Goal: Transaction & Acquisition: Purchase product/service

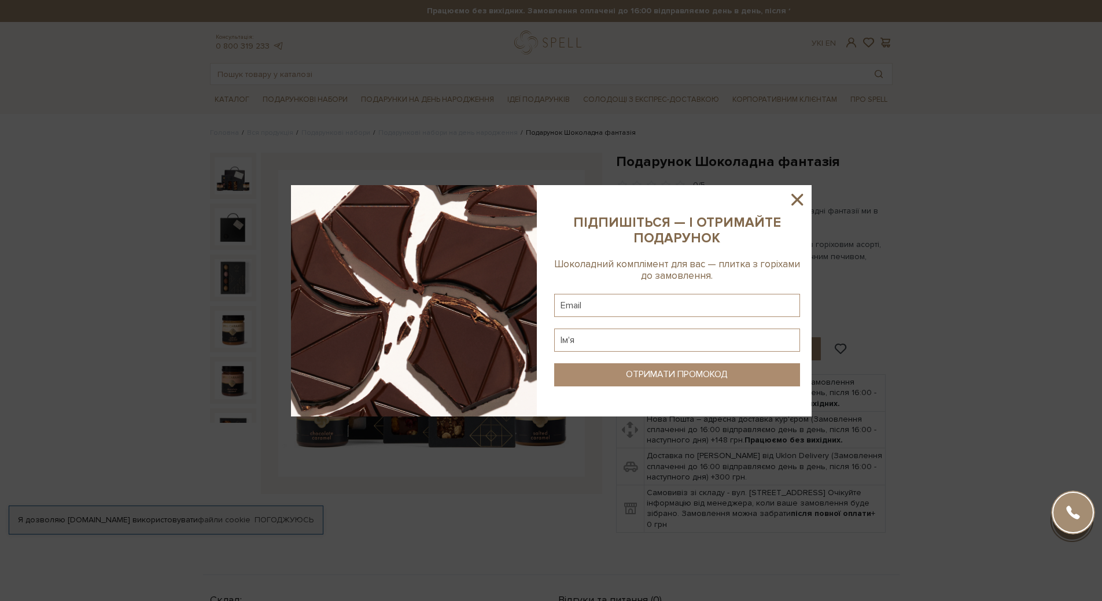
click at [796, 201] on icon at bounding box center [797, 200] width 12 height 12
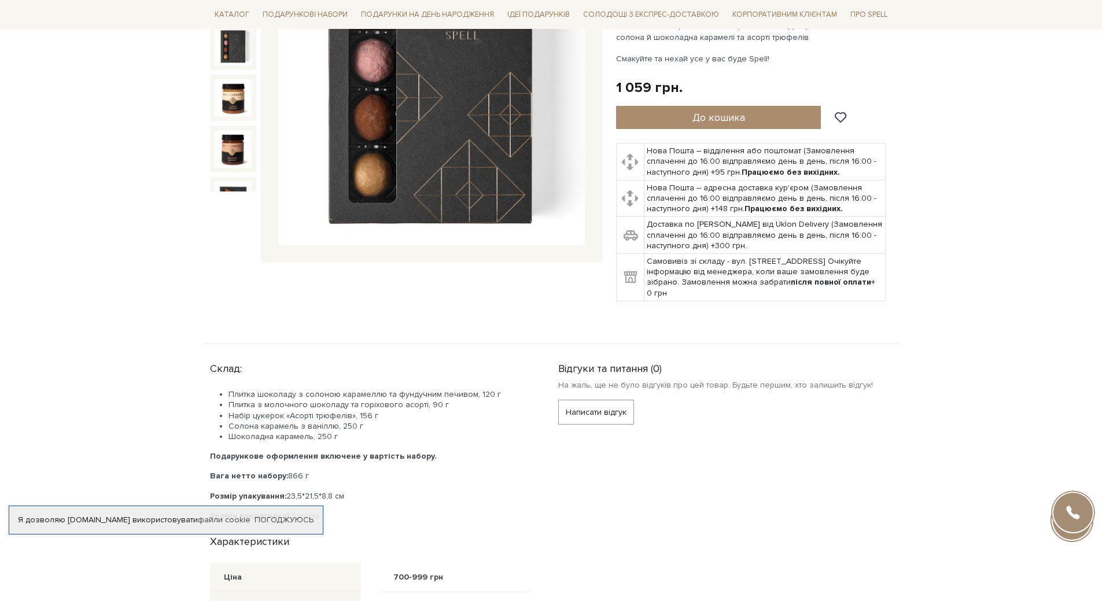
click at [241, 50] on img at bounding box center [233, 46] width 37 height 37
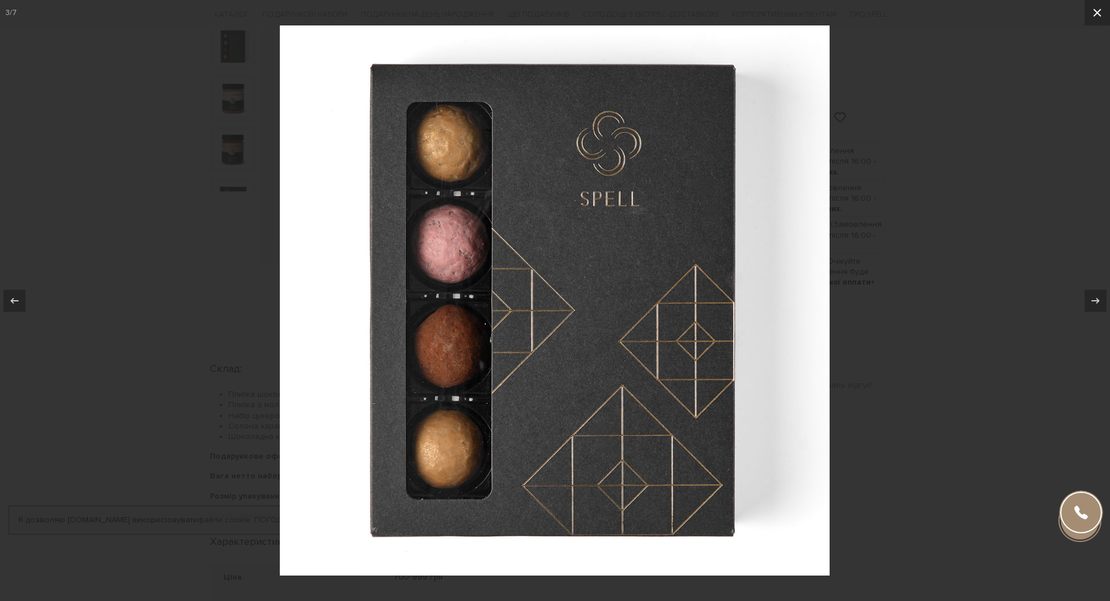
click at [1101, 13] on icon at bounding box center [1098, 13] width 14 height 14
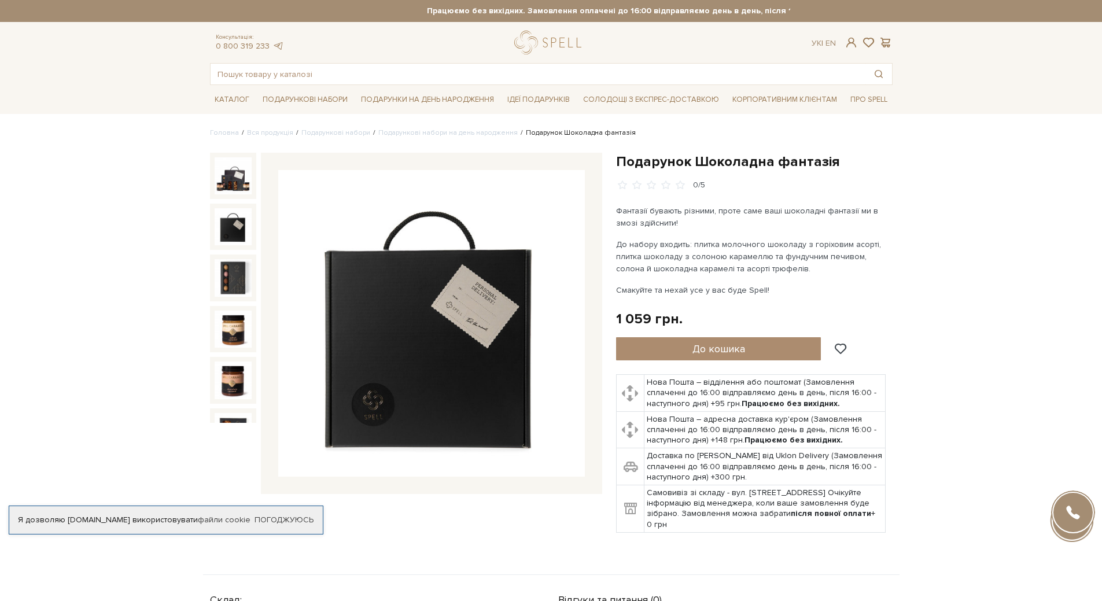
drag, startPoint x: 1077, startPoint y: 1, endPoint x: 1028, endPoint y: 211, distance: 216.2
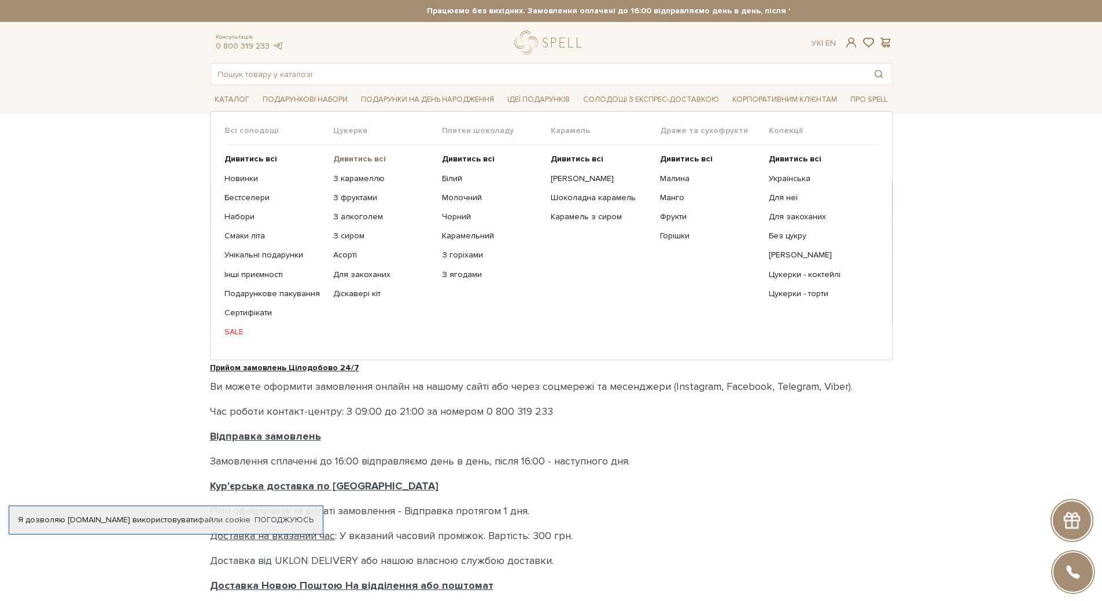
click at [372, 158] on b "Дивитись всі" at bounding box center [359, 159] width 53 height 10
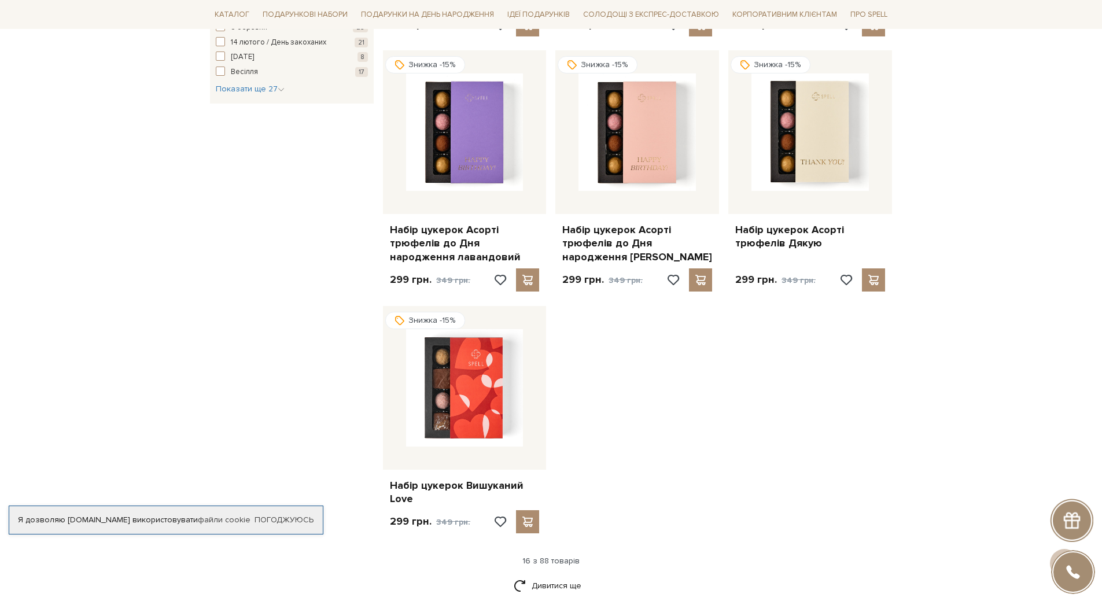
scroll to position [1157, 0]
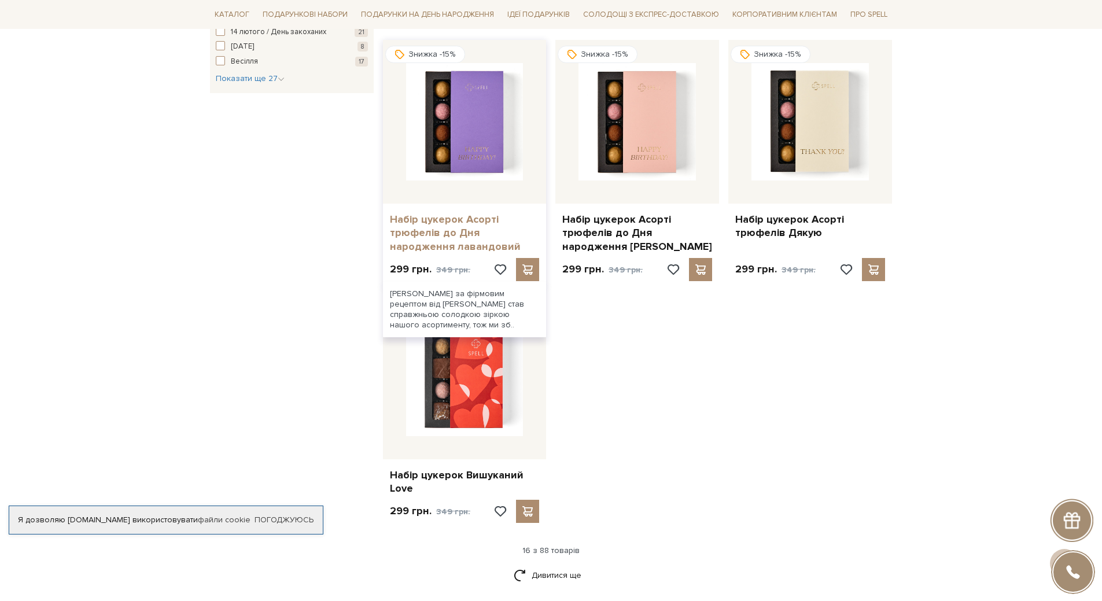
click at [431, 227] on link "Набір цукерок Асорті трюфелів до Дня народження лавандовий" at bounding box center [465, 233] width 150 height 40
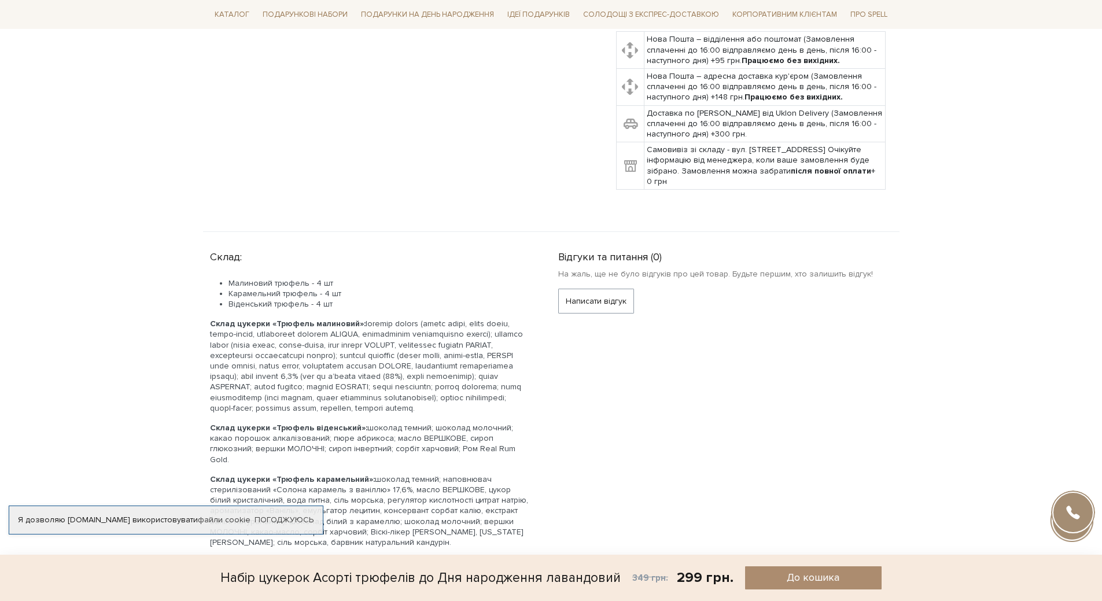
scroll to position [636, 0]
